Goal: Information Seeking & Learning: Learn about a topic

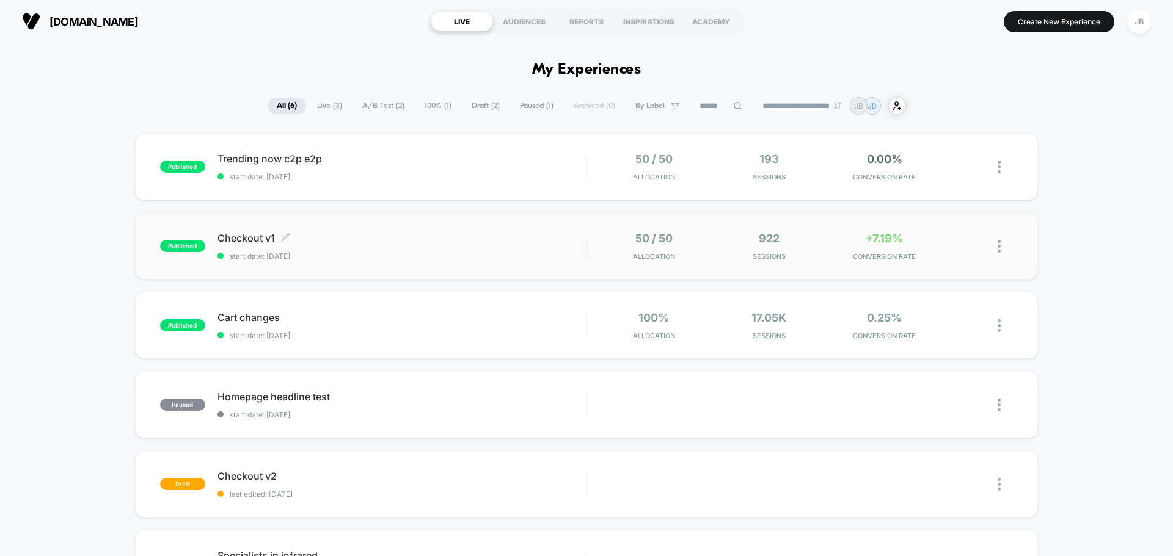
click at [506, 247] on div "Checkout v1 Click to edit experience details Click to edit experience details s…" at bounding box center [401, 246] width 368 height 29
click at [422, 167] on div "Trending now c2p e2p Click to edit experience details Click to edit experience …" at bounding box center [401, 167] width 368 height 29
click at [340, 333] on span "start date: [DATE]" at bounding box center [401, 335] width 368 height 9
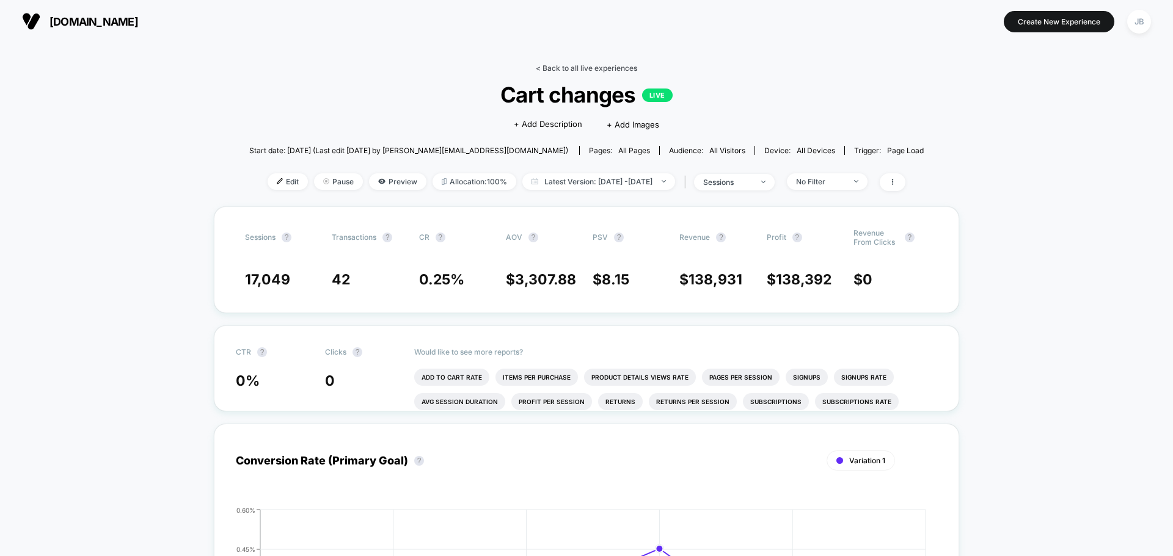
click at [574, 69] on link "< Back to all live experiences" at bounding box center [586, 68] width 101 height 9
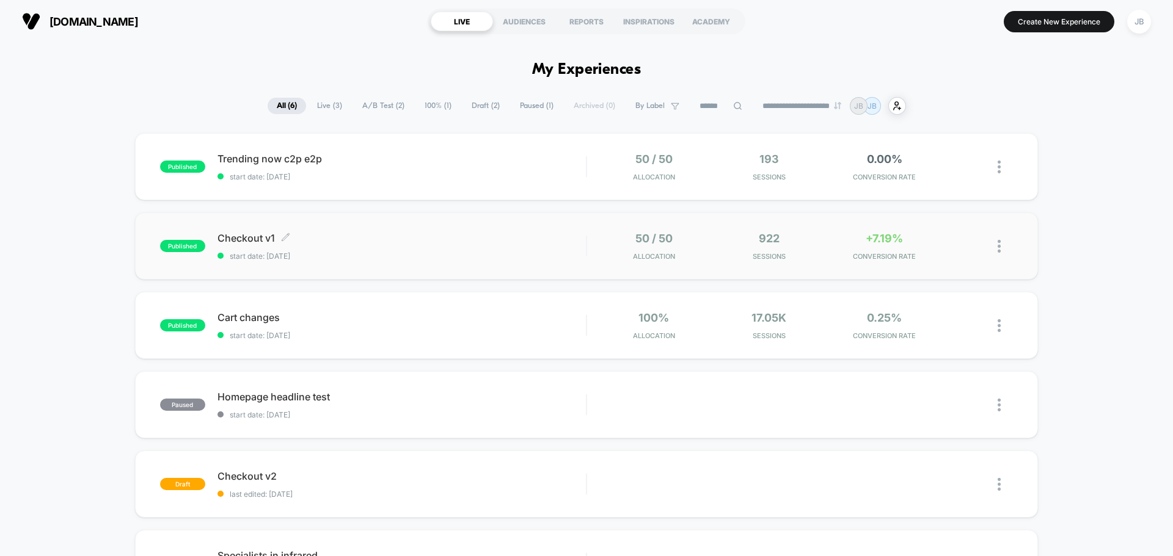
click at [471, 250] on div "Checkout v1 Click to edit experience details Click to edit experience details s…" at bounding box center [401, 246] width 368 height 29
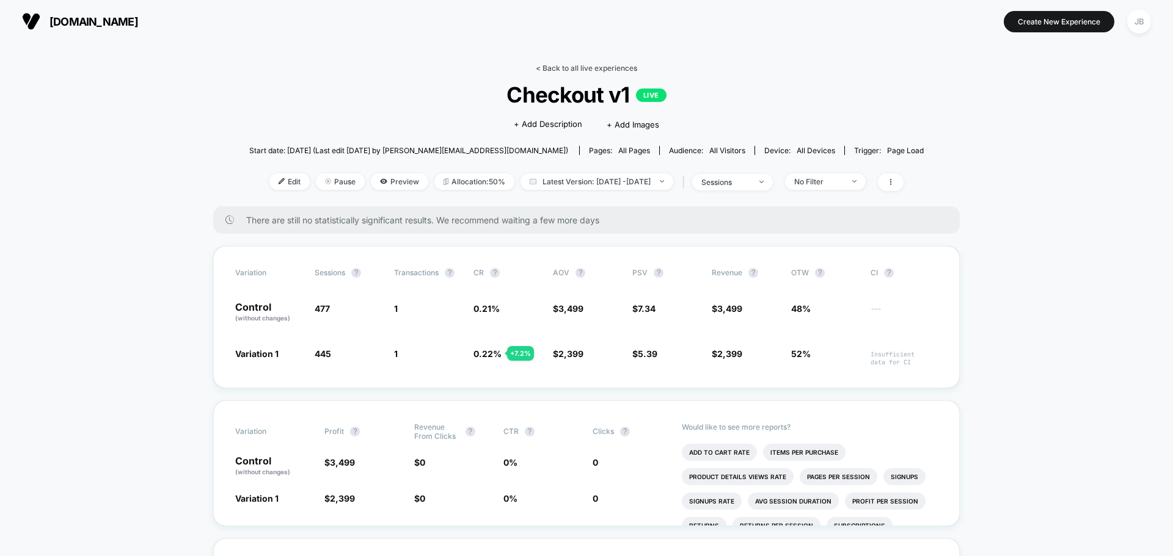
click at [575, 69] on link "< Back to all live experiences" at bounding box center [586, 68] width 101 height 9
